Goal: Task Accomplishment & Management: Use online tool/utility

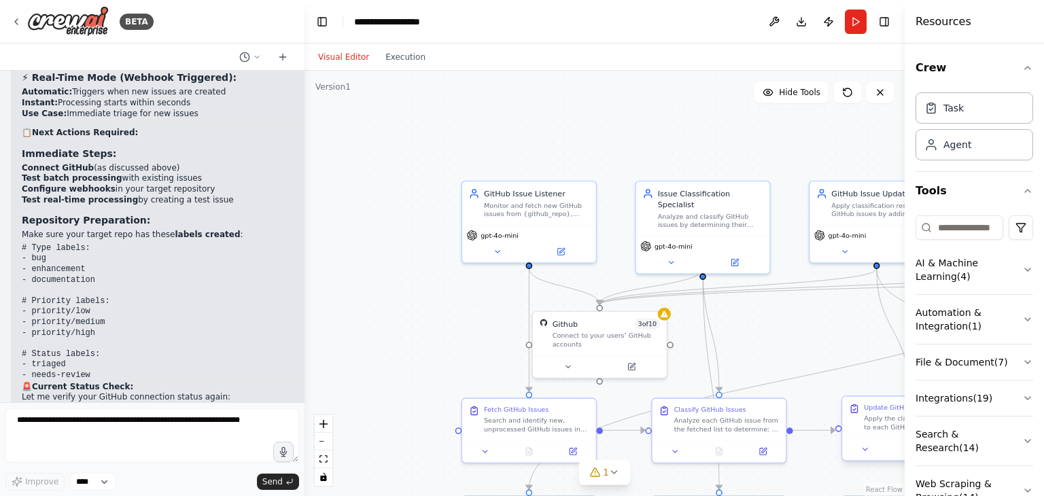
click at [881, 438] on div at bounding box center [909, 449] width 134 height 22
click at [857, 452] on button at bounding box center [864, 449] width 37 height 13
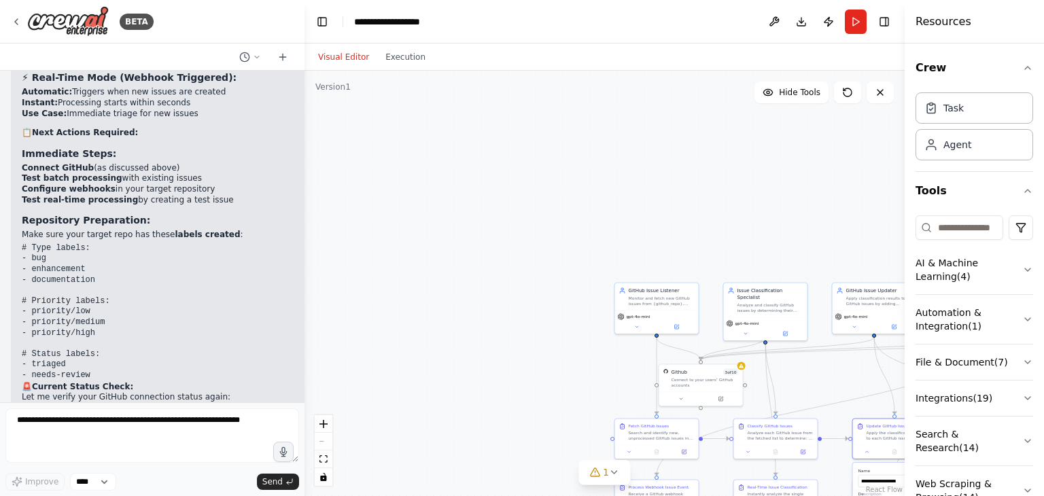
click at [899, 412] on button "Toggle Sidebar" at bounding box center [904, 248] width 11 height 496
drag, startPoint x: 899, startPoint y: 412, endPoint x: 894, endPoint y: 406, distance: 8.2
click at [894, 406] on div "BETA You are to generate a complete CrewAI project called github_issue_triage t…" at bounding box center [522, 248] width 1044 height 496
click at [894, 406] on icon "Edge from 8fa80c03-f91e-473b-b301-8173ca99a22c to ac15056a-2818-4df4-8340-4e4fa…" at bounding box center [884, 376] width 20 height 77
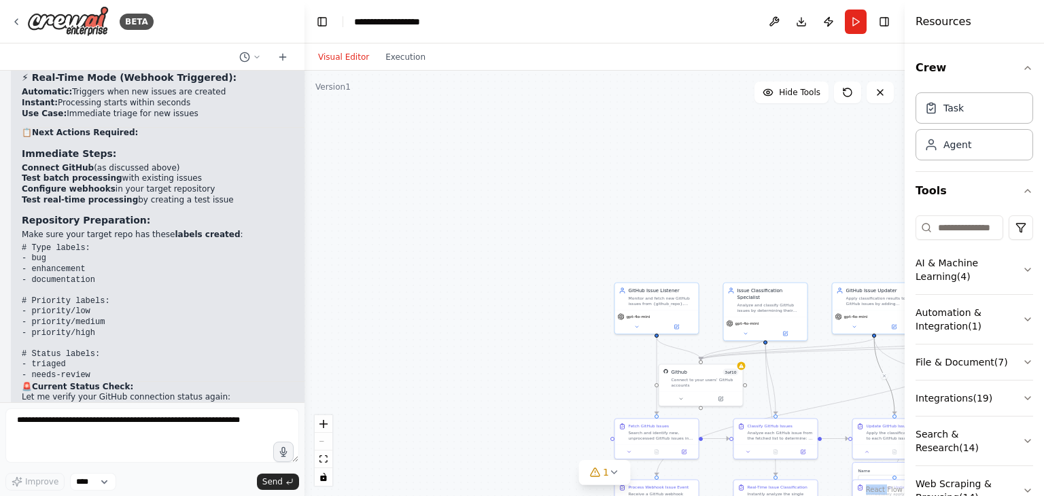
click at [894, 406] on icon "Edge from 8fa80c03-f91e-473b-b301-8173ca99a22c to ac15056a-2818-4df4-8340-4e4fa…" at bounding box center [884, 376] width 20 height 77
click at [872, 406] on div ".deletable-edge-delete-btn { width: 20px; height: 20px; border: 0px solid #ffff…" at bounding box center [604, 283] width 600 height 425
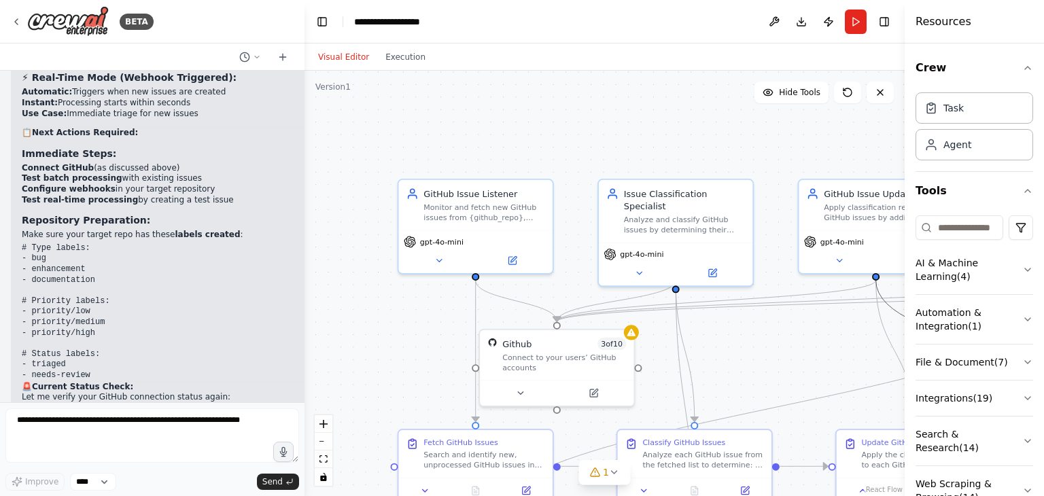
click at [890, 310] on icon "Edge from 8fa80c03-f91e-473b-b301-8173ca99a22c to d25c4d09-6ba5-41c0-9acf-459ed…" at bounding box center [1004, 350] width 256 height 141
click at [899, 343] on button "Toggle Sidebar" at bounding box center [904, 248] width 11 height 496
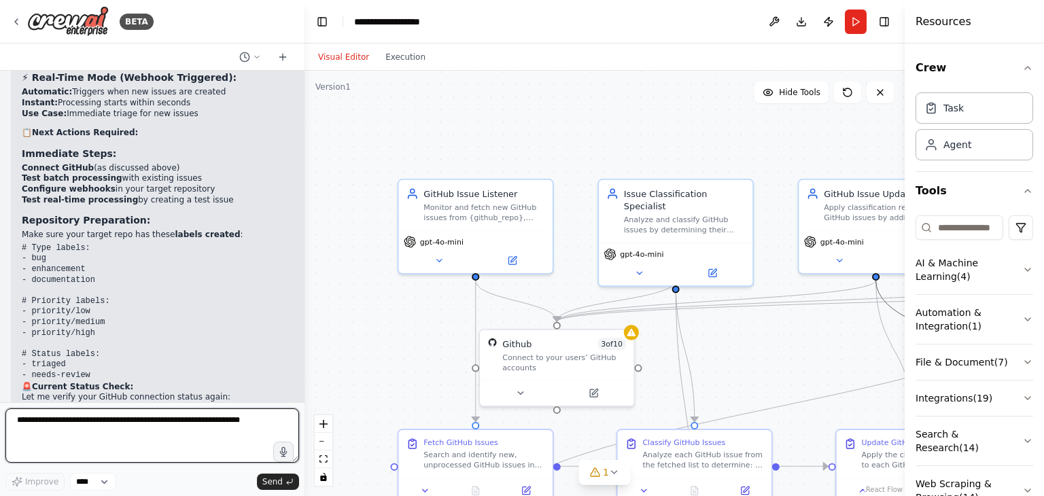
click at [84, 442] on textarea at bounding box center [151, 435] width 293 height 54
type textarea "**********"
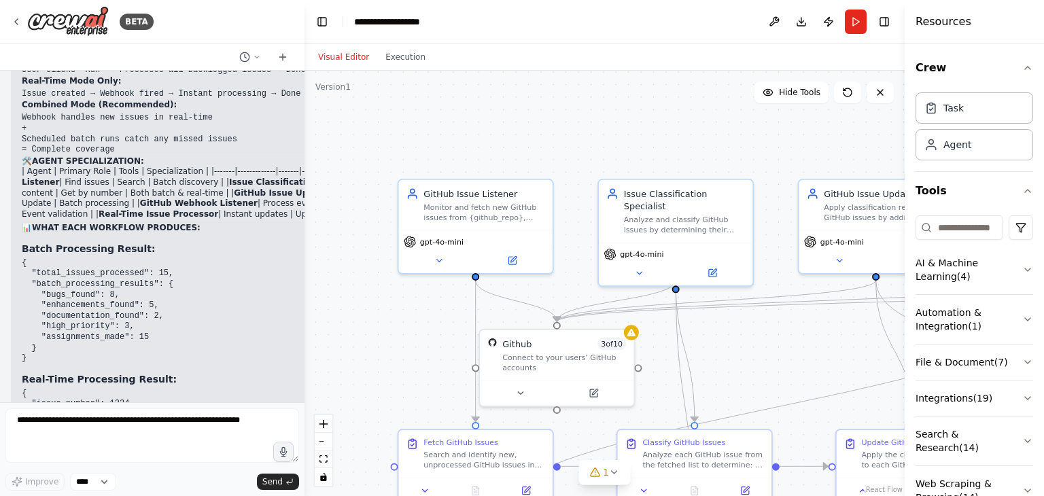
scroll to position [10242, 0]
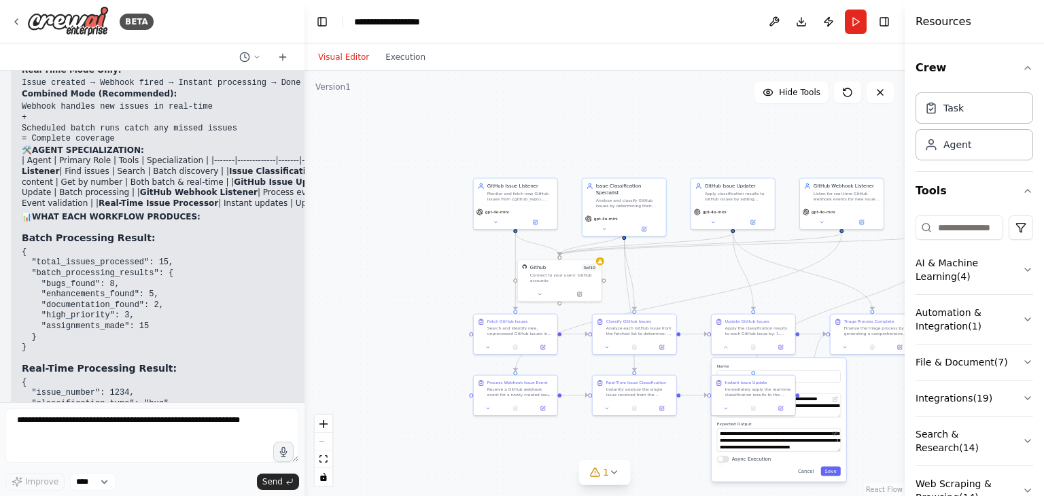
click at [874, 374] on div ".deletable-edge-delete-btn { width: 20px; height: 20px; border: 0px solid #ffff…" at bounding box center [604, 283] width 600 height 425
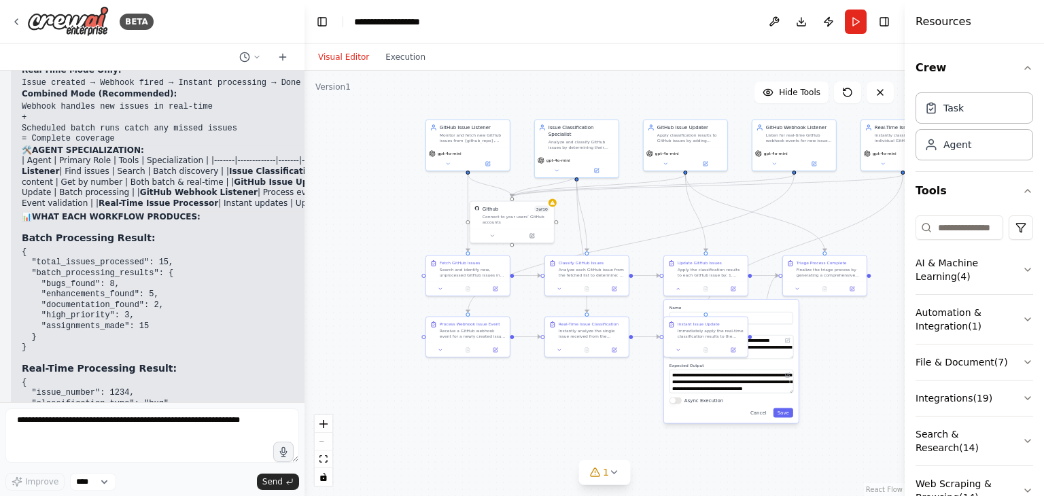
click at [864, 308] on div ".deletable-edge-delete-btn { width: 20px; height: 20px; border: 0px solid #ffff…" at bounding box center [604, 283] width 600 height 425
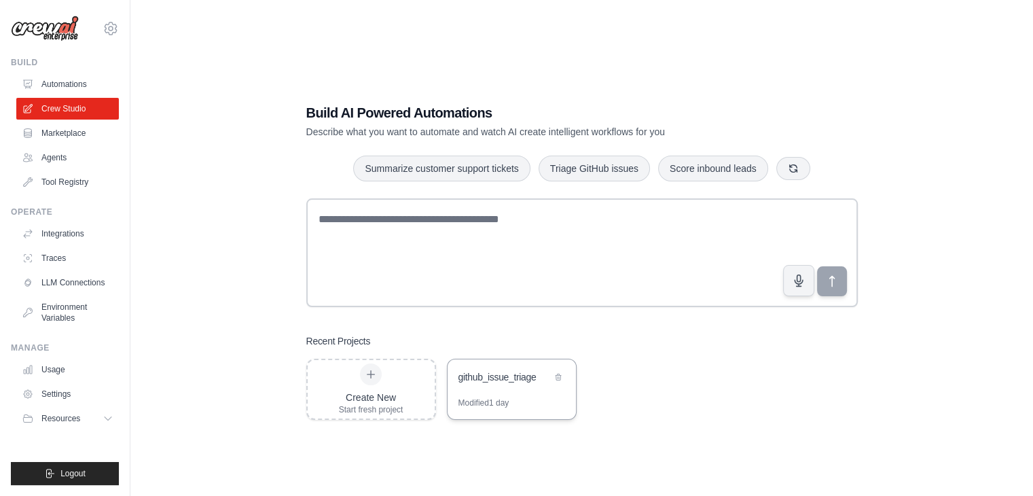
click at [521, 398] on div "Modified 1 day" at bounding box center [512, 408] width 128 height 22
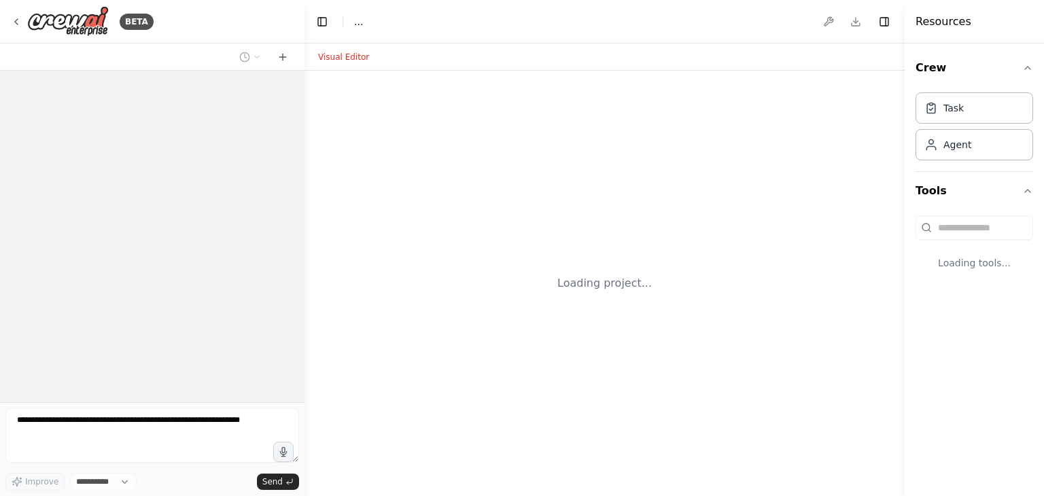
select select "****"
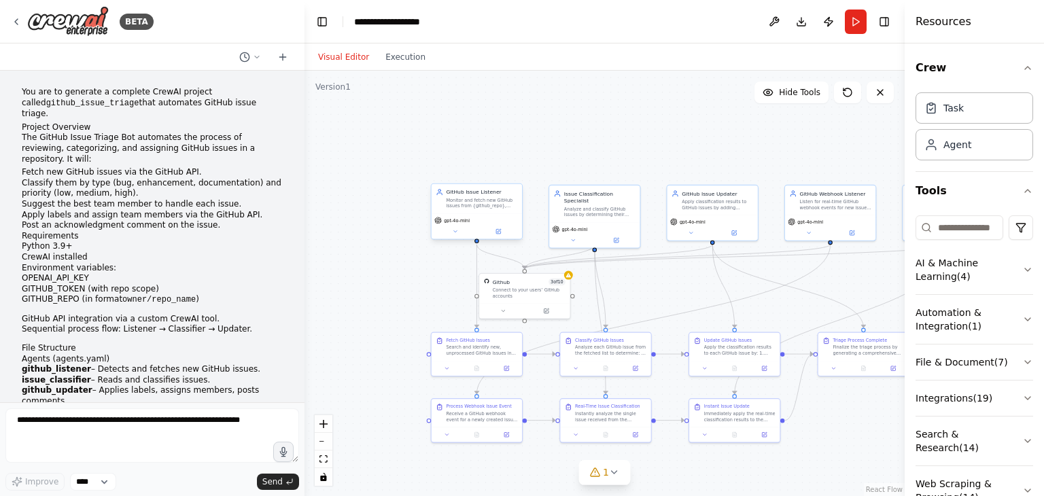
scroll to position [7522, 0]
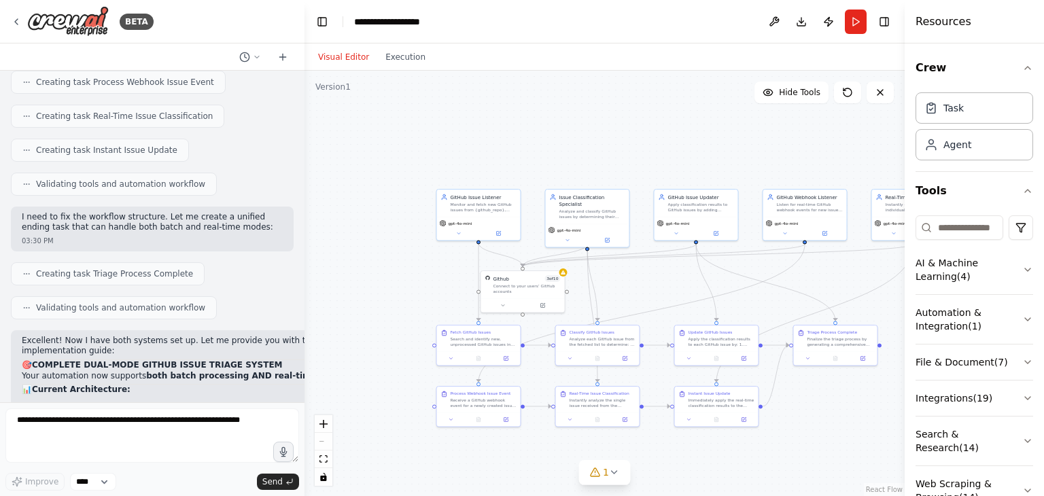
click at [834, 297] on div ".deletable-edge-delete-btn { width: 20px; height: 20px; border: 0px solid #ffff…" at bounding box center [604, 283] width 600 height 425
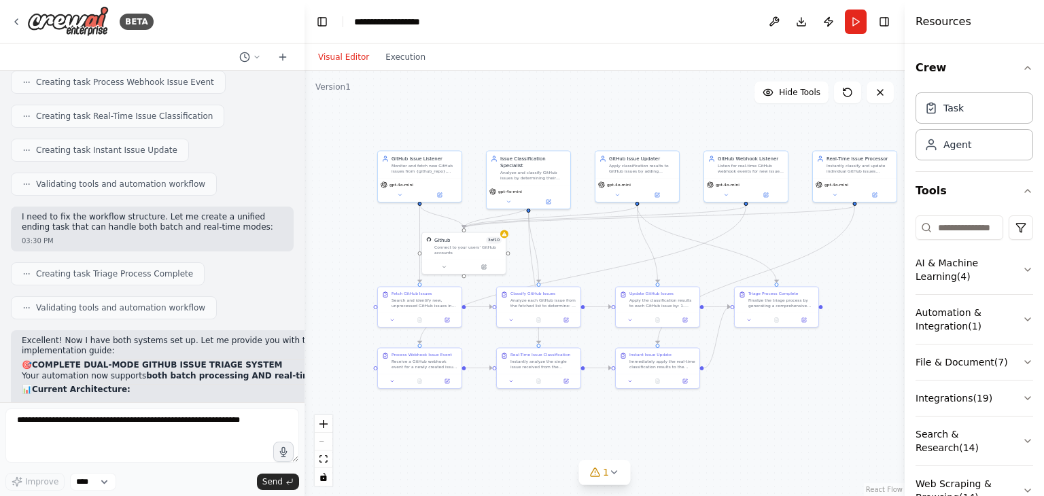
click at [840, 275] on div ".deletable-edge-delete-btn { width: 20px; height: 20px; border: 0px solid #ffff…" at bounding box center [604, 283] width 600 height 425
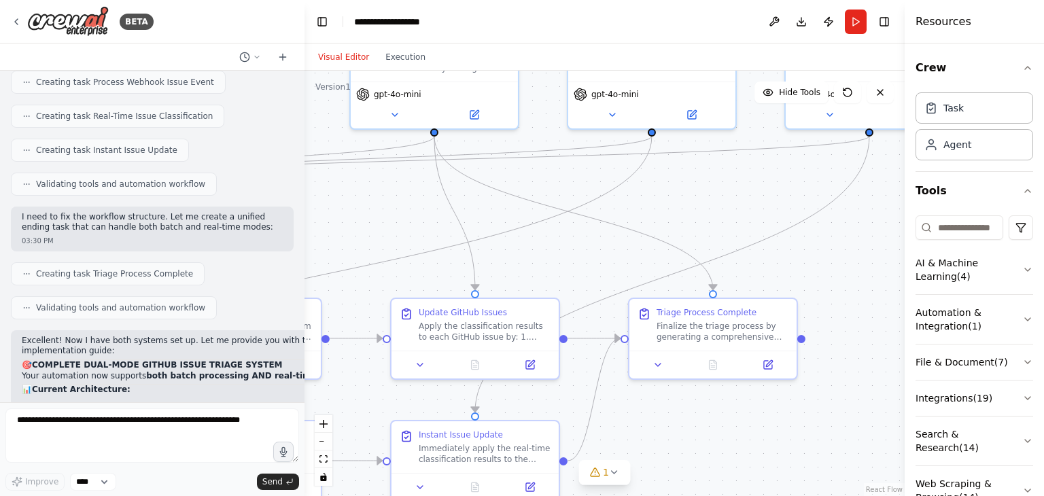
click at [840, 275] on div ".deletable-edge-delete-btn { width: 20px; height: 20px; border: 0px solid #ffff…" at bounding box center [604, 283] width 600 height 425
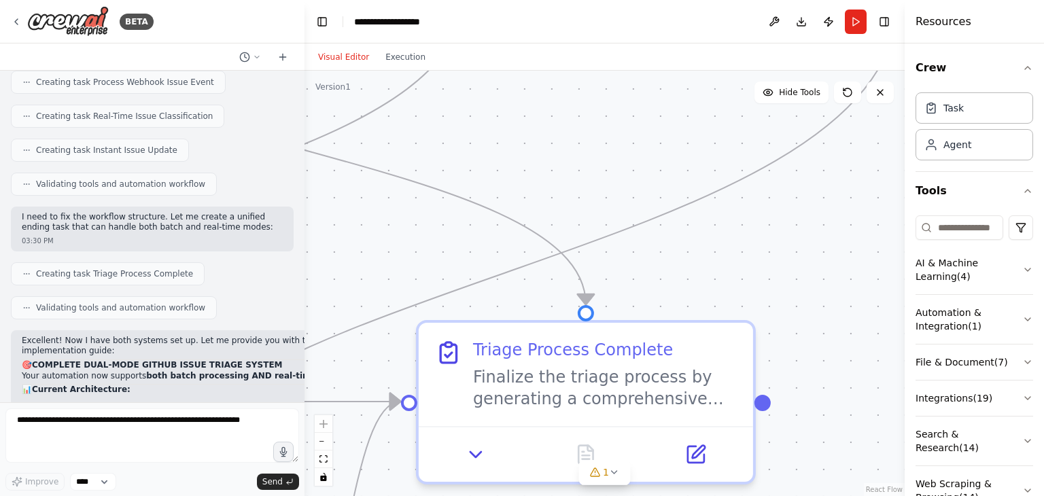
click at [840, 275] on div ".deletable-edge-delete-btn { width: 20px; height: 20px; border: 0px solid #ffff…" at bounding box center [604, 283] width 600 height 425
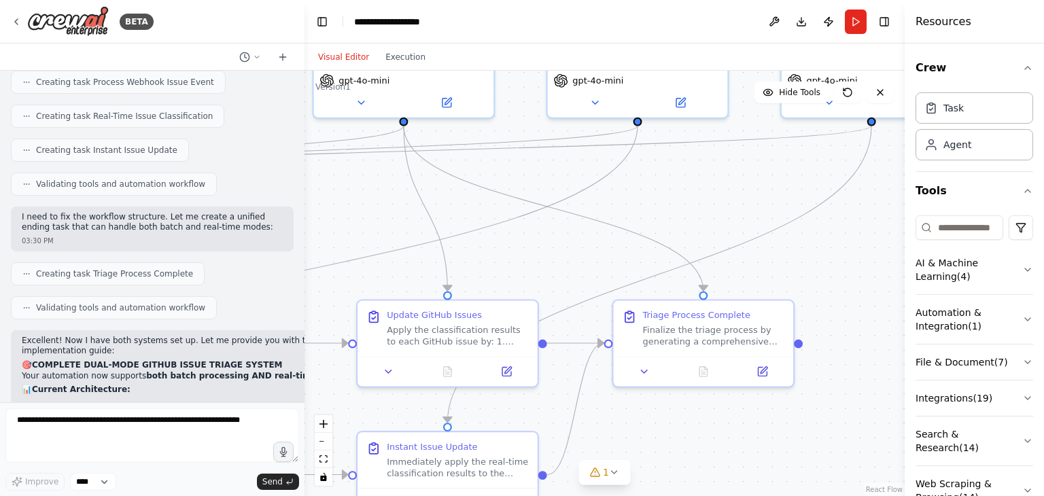
click at [766, 185] on div ".deletable-edge-delete-btn { width: 20px; height: 20px; border: 0px solid #ffff…" at bounding box center [604, 283] width 600 height 425
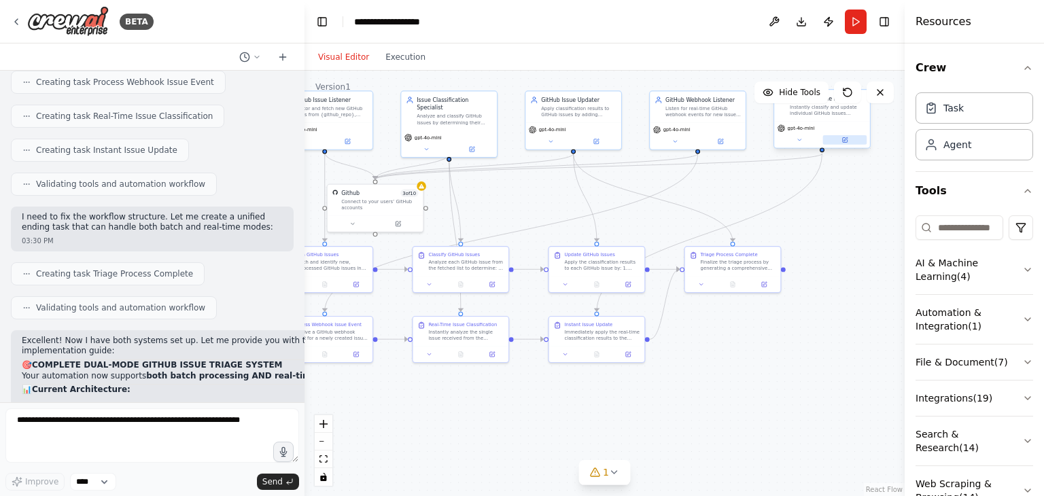
click at [853, 140] on button at bounding box center [845, 140] width 44 height 10
